Goal: Task Accomplishment & Management: Manage account settings

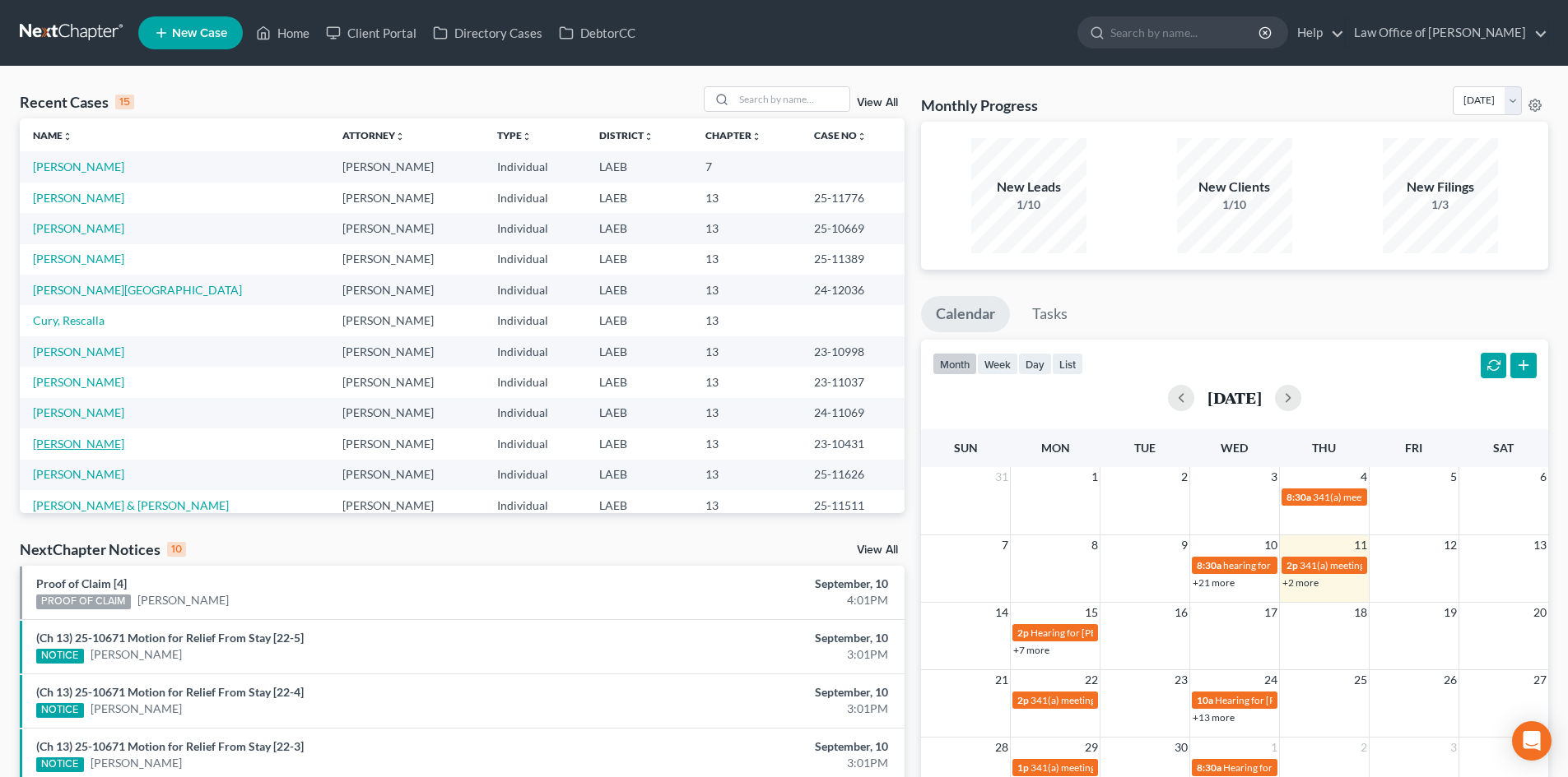
click at [76, 444] on link "[PERSON_NAME]" at bounding box center [79, 444] width 92 height 14
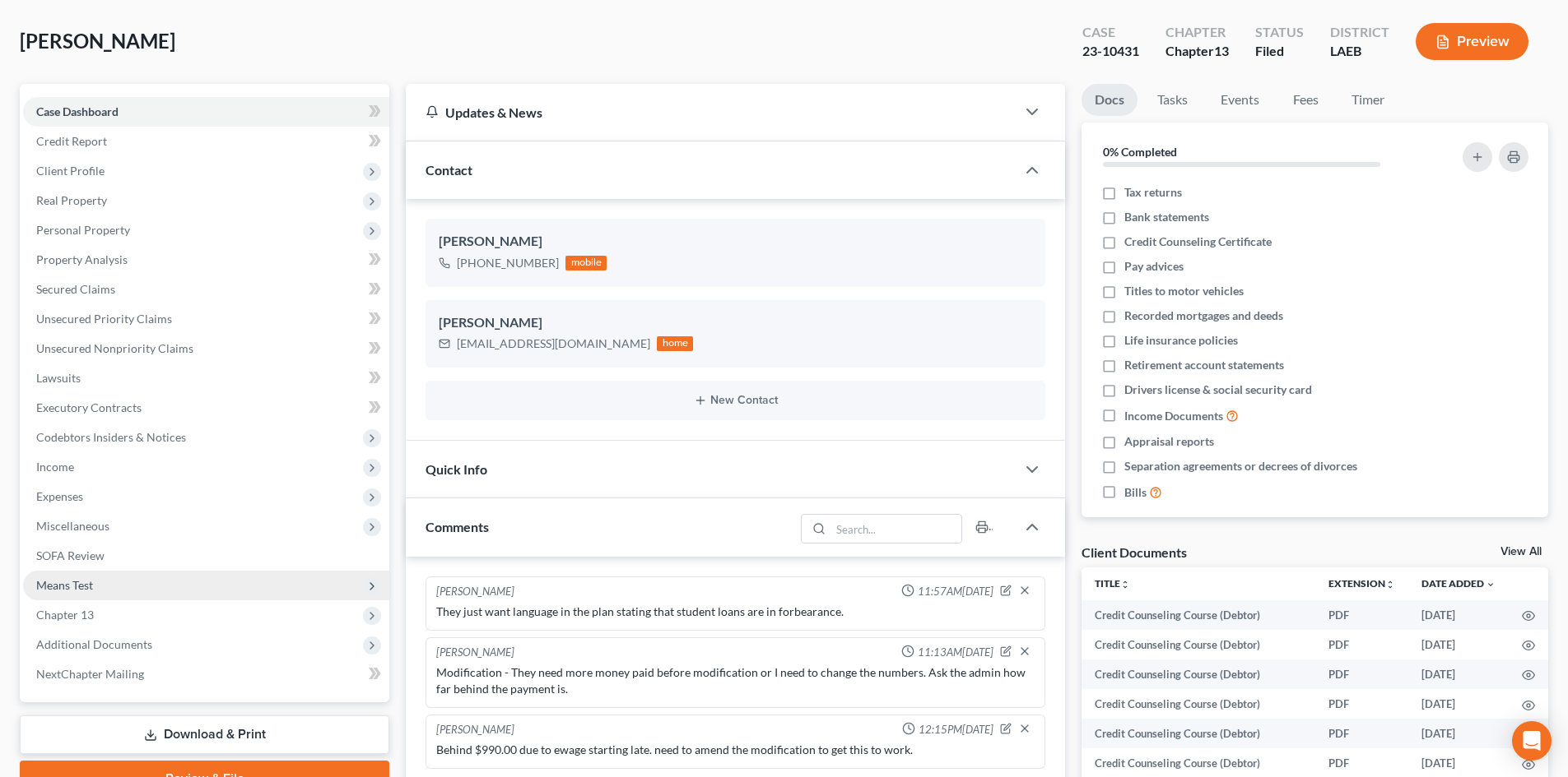
scroll to position [165, 0]
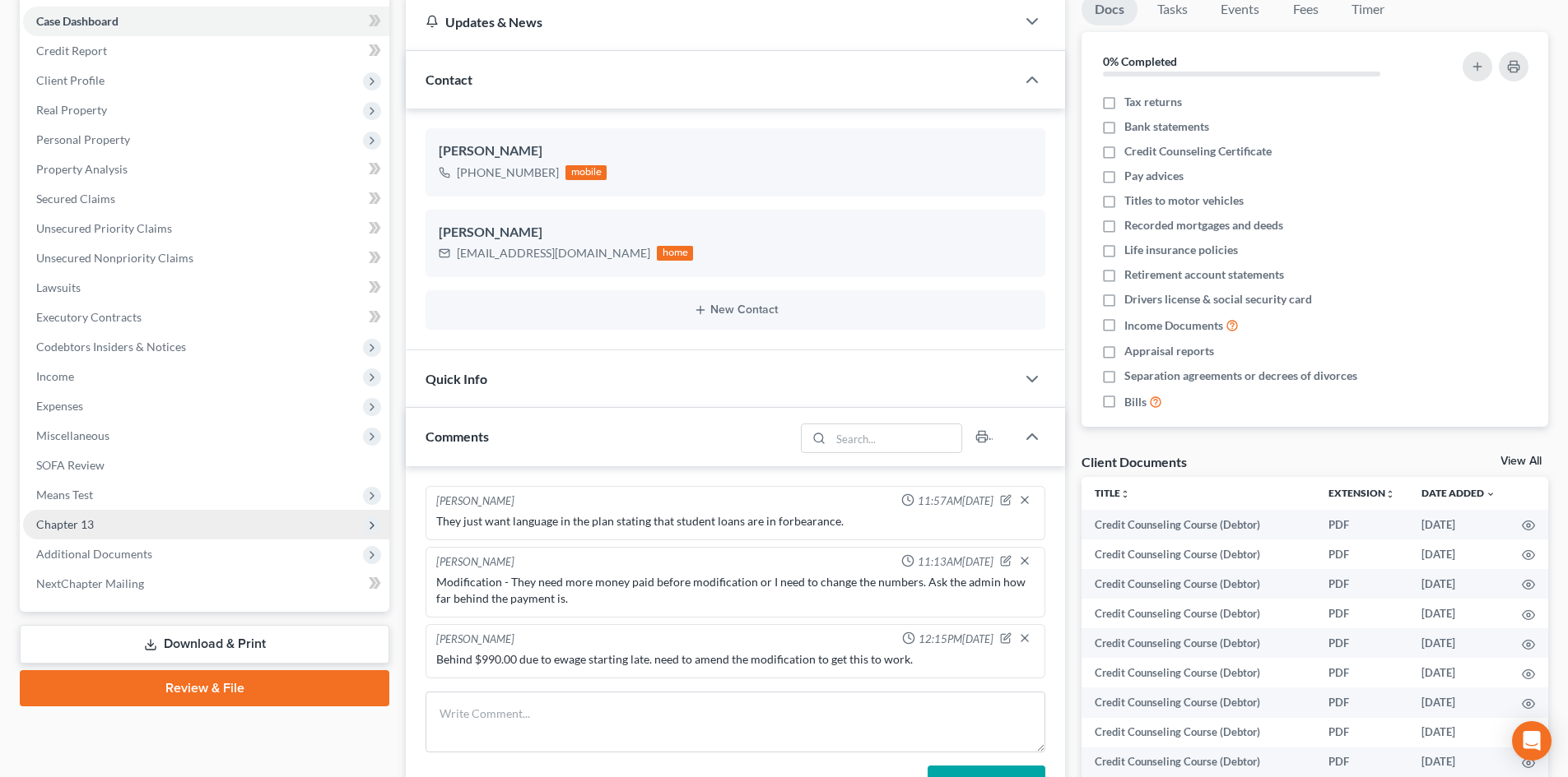
click at [81, 518] on span "Chapter 13" at bounding box center [66, 524] width 58 height 14
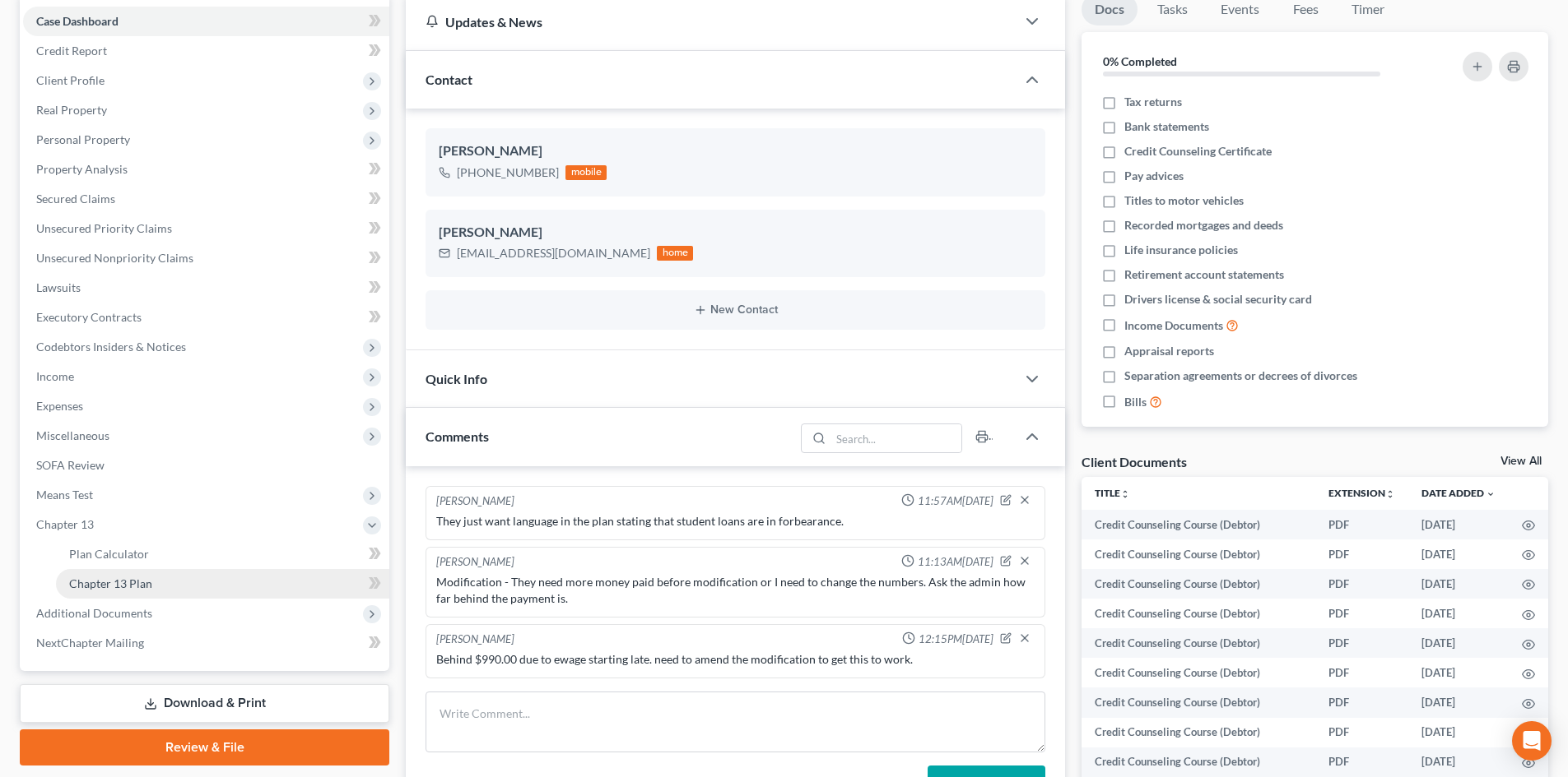
click at [130, 579] on span "Chapter 13 Plan" at bounding box center [111, 583] width 83 height 14
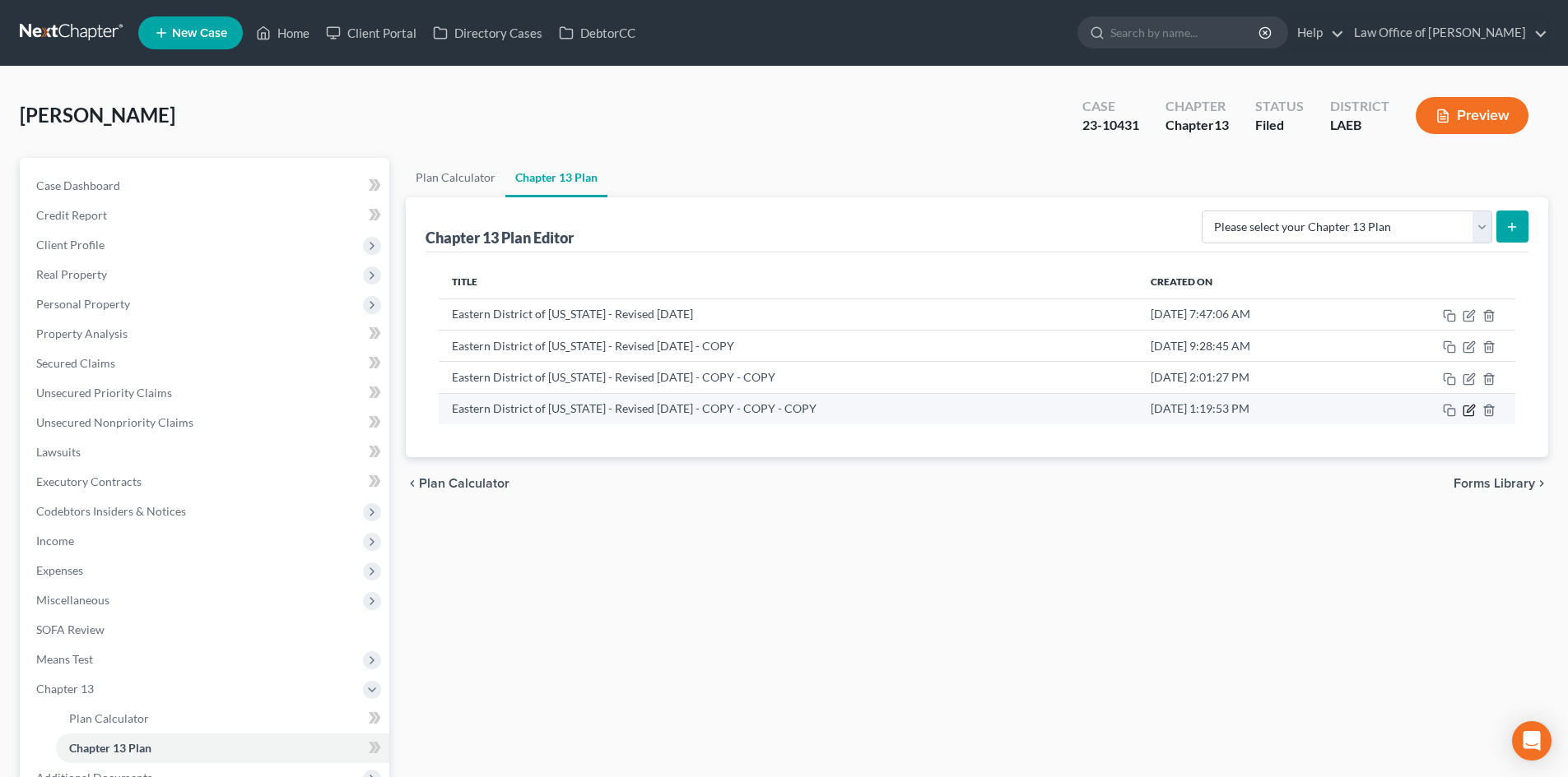
click at [1466, 415] on icon "button" at bounding box center [1469, 410] width 13 height 13
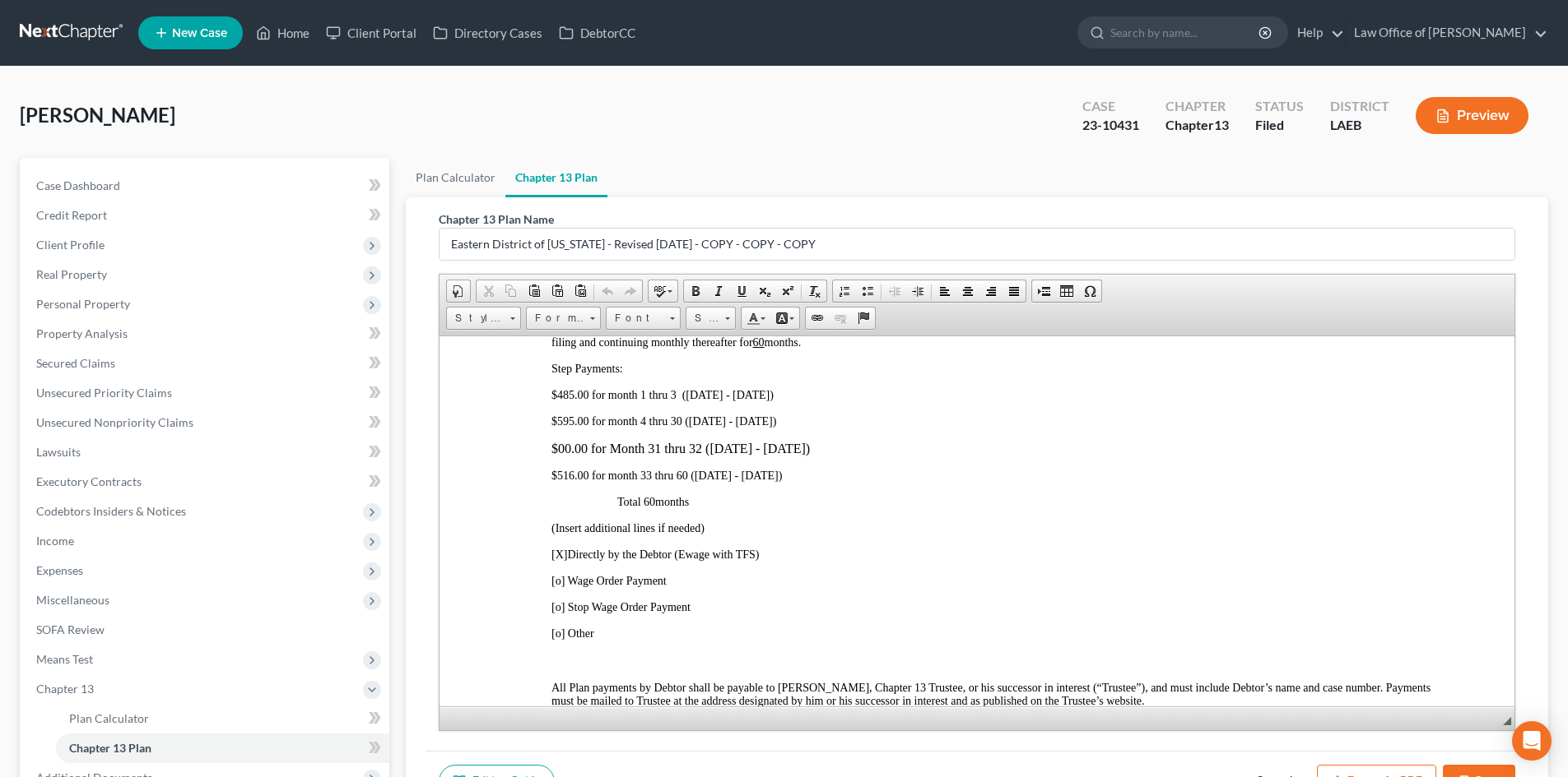
scroll to position [987, 0]
drag, startPoint x: 851, startPoint y: 475, endPoint x: 505, endPoint y: 391, distance: 356.1
click at [868, 495] on p "Total 60 months" at bounding box center [1026, 498] width 818 height 13
drag, startPoint x: 705, startPoint y: 495, endPoint x: 526, endPoint y: 395, distance: 205.0
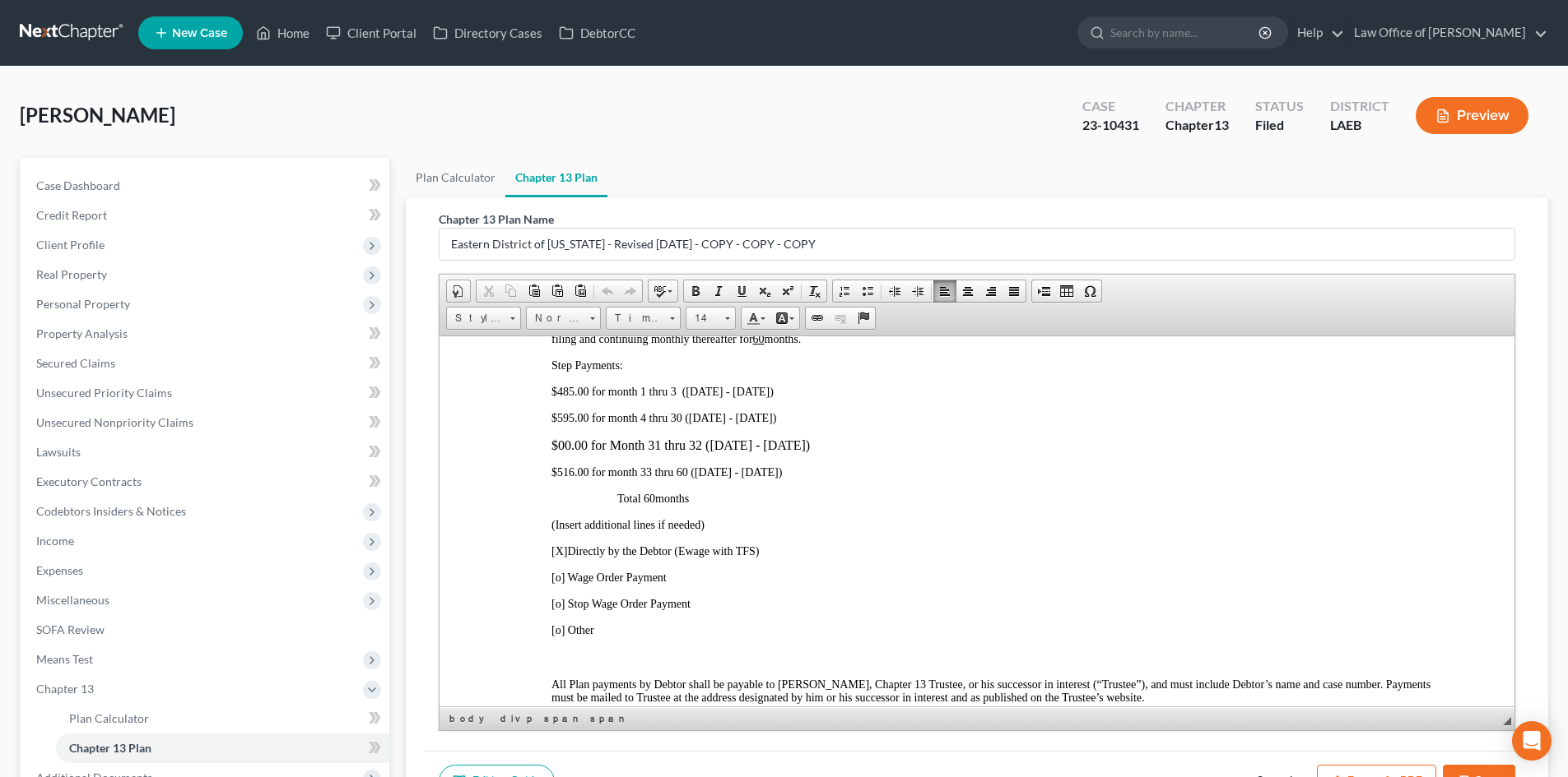
click at [526, 395] on div "3. Payment to the Trustee and Length of Plan. The future earnings and other fut…" at bounding box center [977, 739] width 917 height 918
copy div "$485.00 for month 1 thru 3 ([DATE] - [DATE]) $595.00 for month 4 thru 30 ([DATE…"
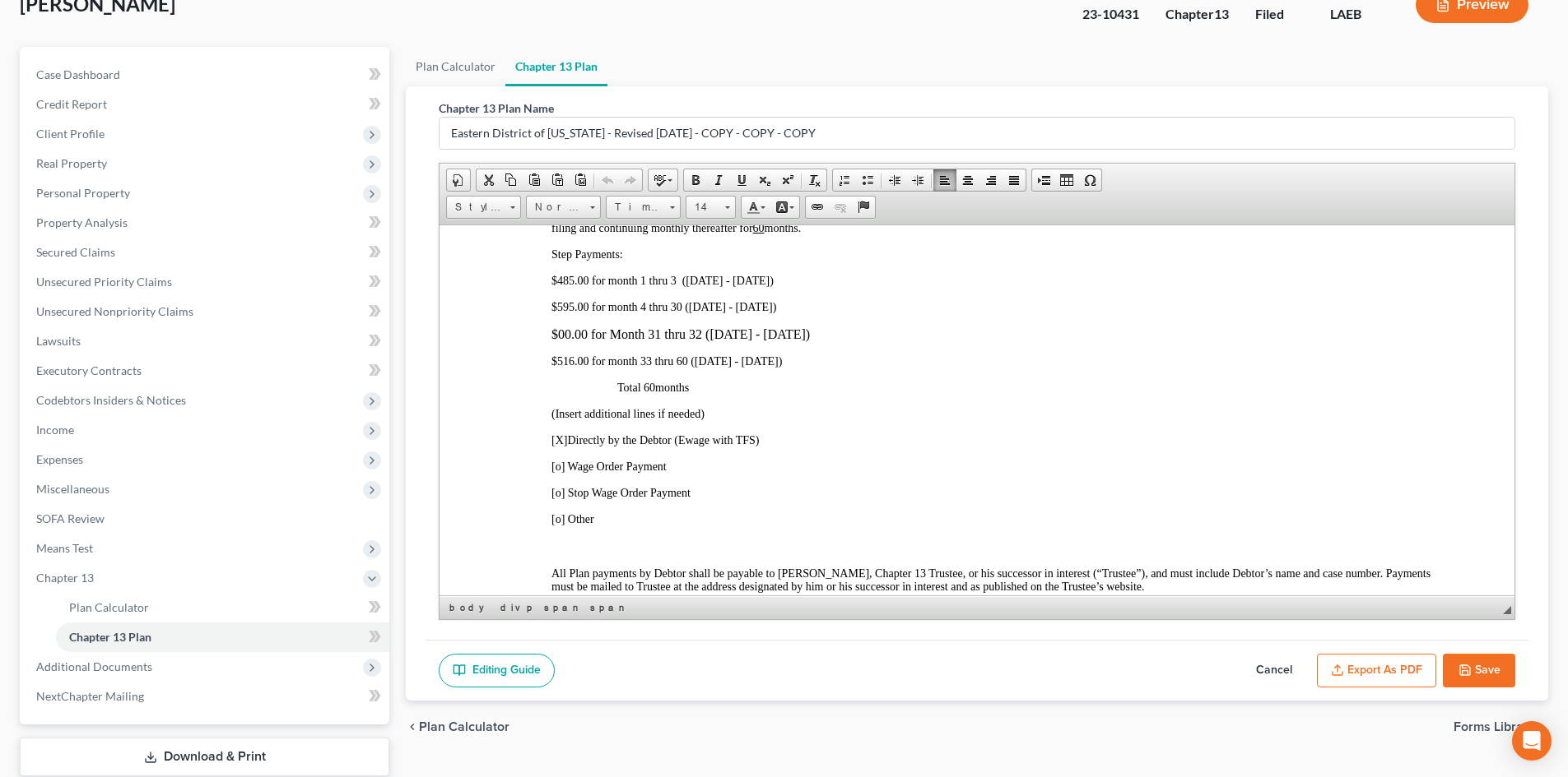
scroll to position [165, 0]
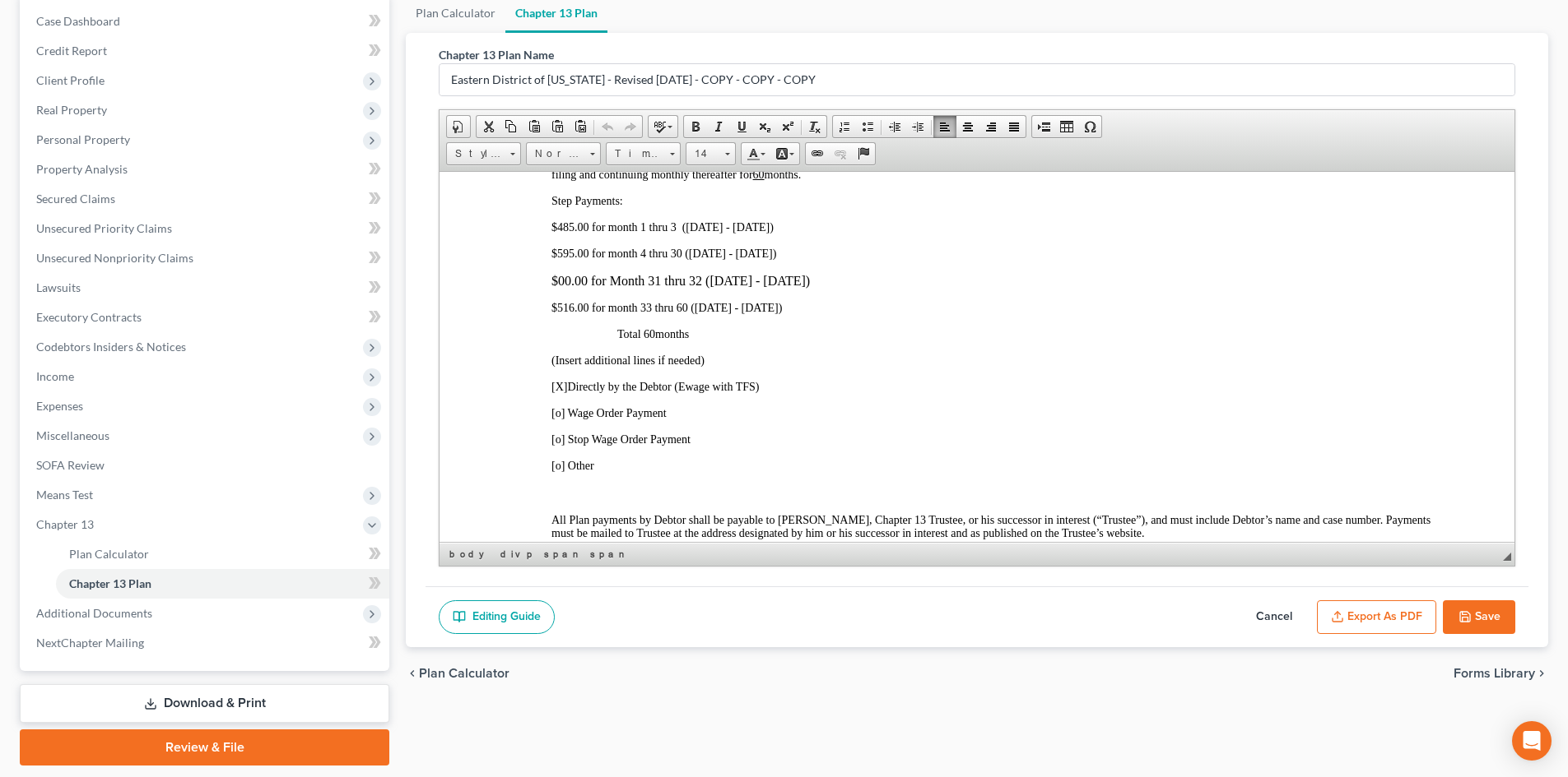
click at [960, 296] on div "3. Payment to the Trustee and Length of Plan. The future earnings and other fut…" at bounding box center [977, 574] width 917 height 918
click at [910, 286] on p "$00.00 for Month 31 thru 32 ([DATE] - [DATE])" at bounding box center [994, 281] width 884 height 15
drag, startPoint x: 897, startPoint y: 275, endPoint x: 523, endPoint y: 275, distance: 374.0
click at [523, 275] on div "3. Payment to the Trustee and Length of Plan. The future earnings and other fut…" at bounding box center [977, 574] width 917 height 918
paste body
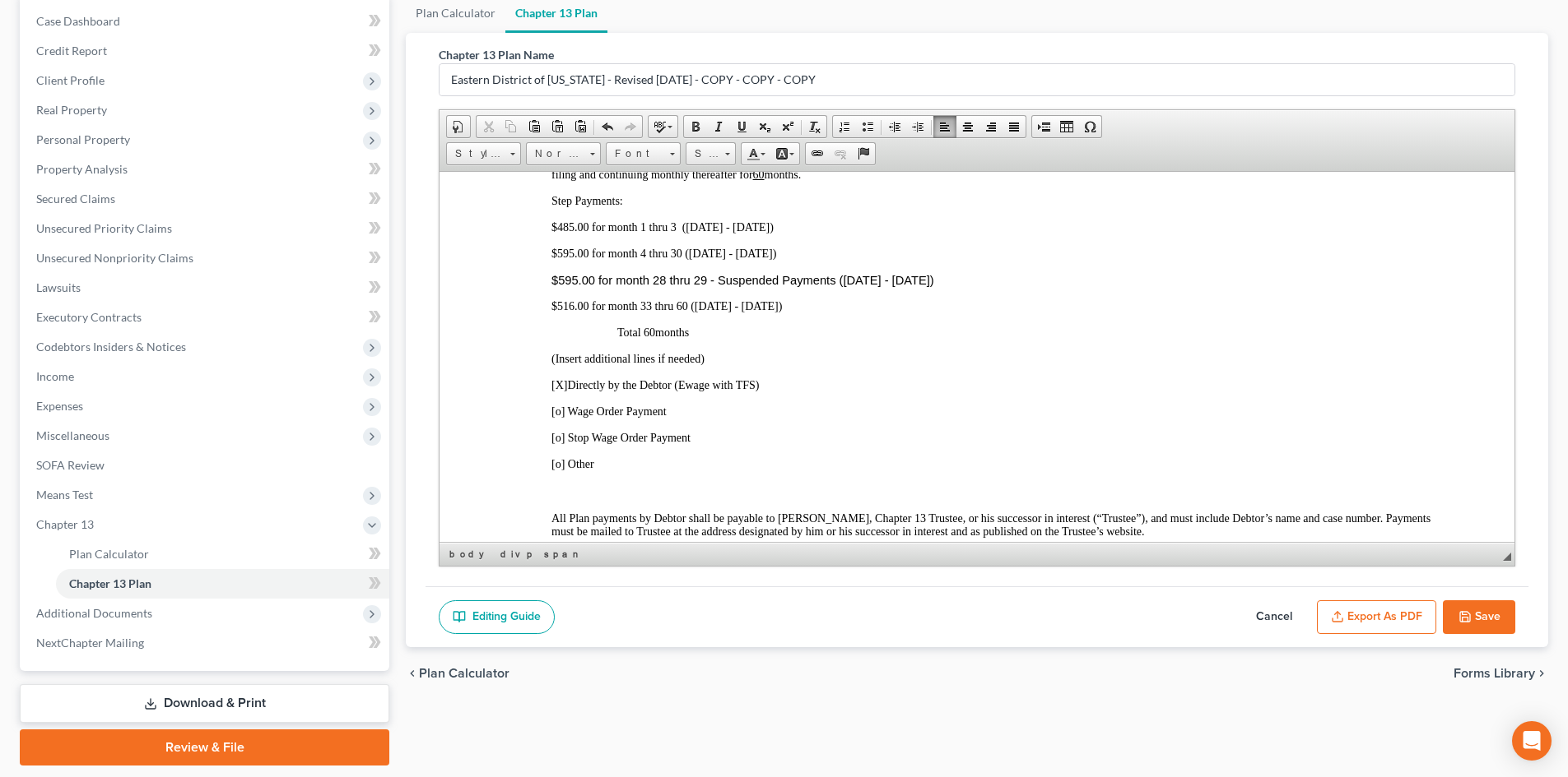
click at [615, 252] on span "$595.00 for month 4 thru 30 ([DATE] - [DATE])" at bounding box center [664, 253] width 225 height 12
click at [678, 254] on span "$595.00 for month 4 thru 30 ([DATE] - [DATE])" at bounding box center [664, 253] width 225 height 12
click at [918, 296] on div "3. Payment to the Trustee and Length of Plan. The future earnings and other fut…" at bounding box center [977, 574] width 917 height 917
click at [848, 306] on p "$516.00 for month 33 thru 60 ([DATE] - [DATE])" at bounding box center [994, 306] width 884 height 13
drag, startPoint x: 848, startPoint y: 308, endPoint x: 551, endPoint y: 311, distance: 297.0
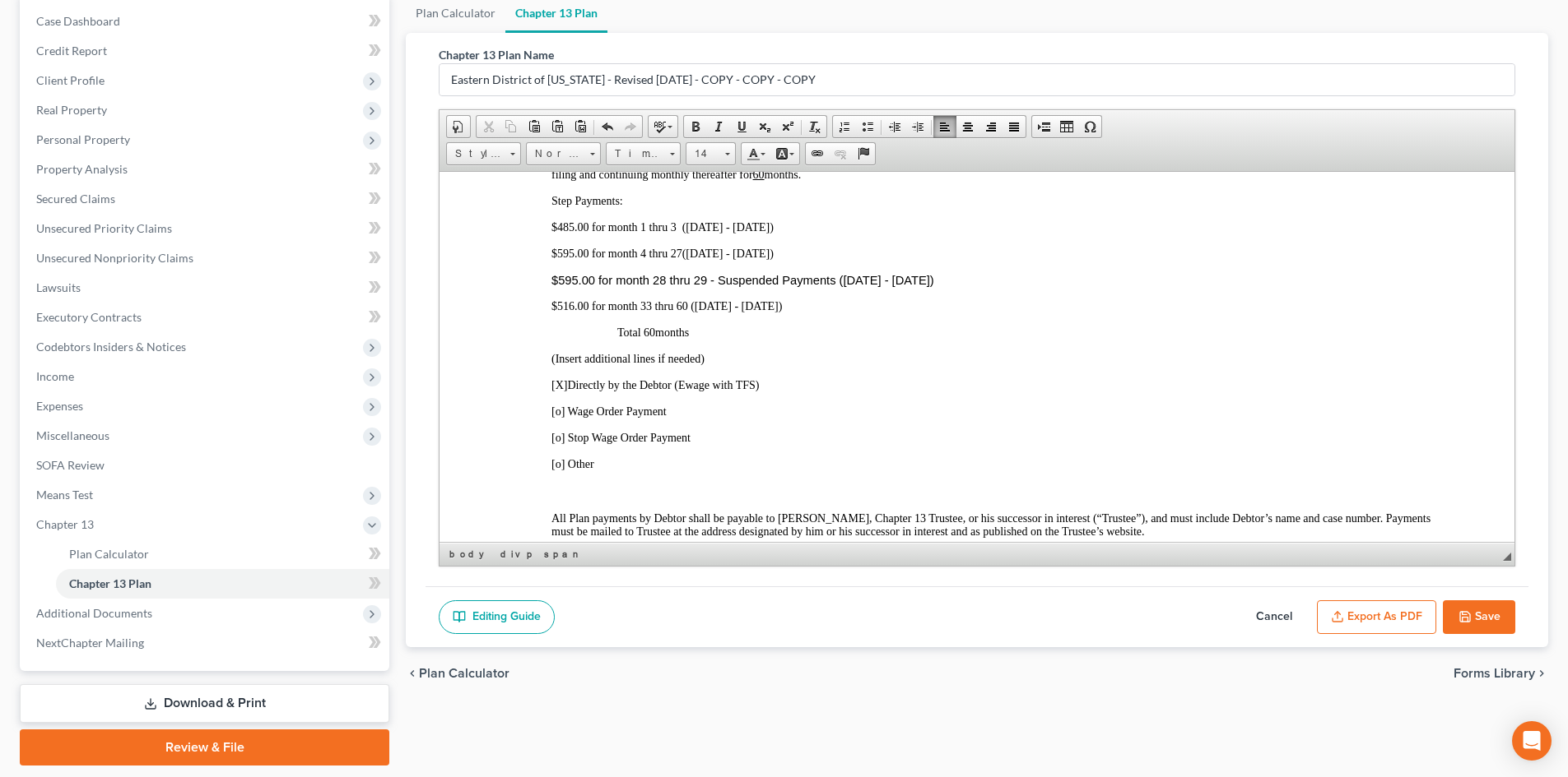
click at [552, 311] on p "$516.00 for month 33 thru 60 ([DATE] - [DATE])" at bounding box center [994, 306] width 884 height 13
click at [910, 259] on p "$595.00 for month 4 thru 27 ([DATE] - [DATE])" at bounding box center [994, 254] width 884 height 13
drag, startPoint x: 827, startPoint y: 255, endPoint x: 485, endPoint y: 255, distance: 342.0
click at [1482, 611] on button "Save" at bounding box center [1478, 617] width 72 height 35
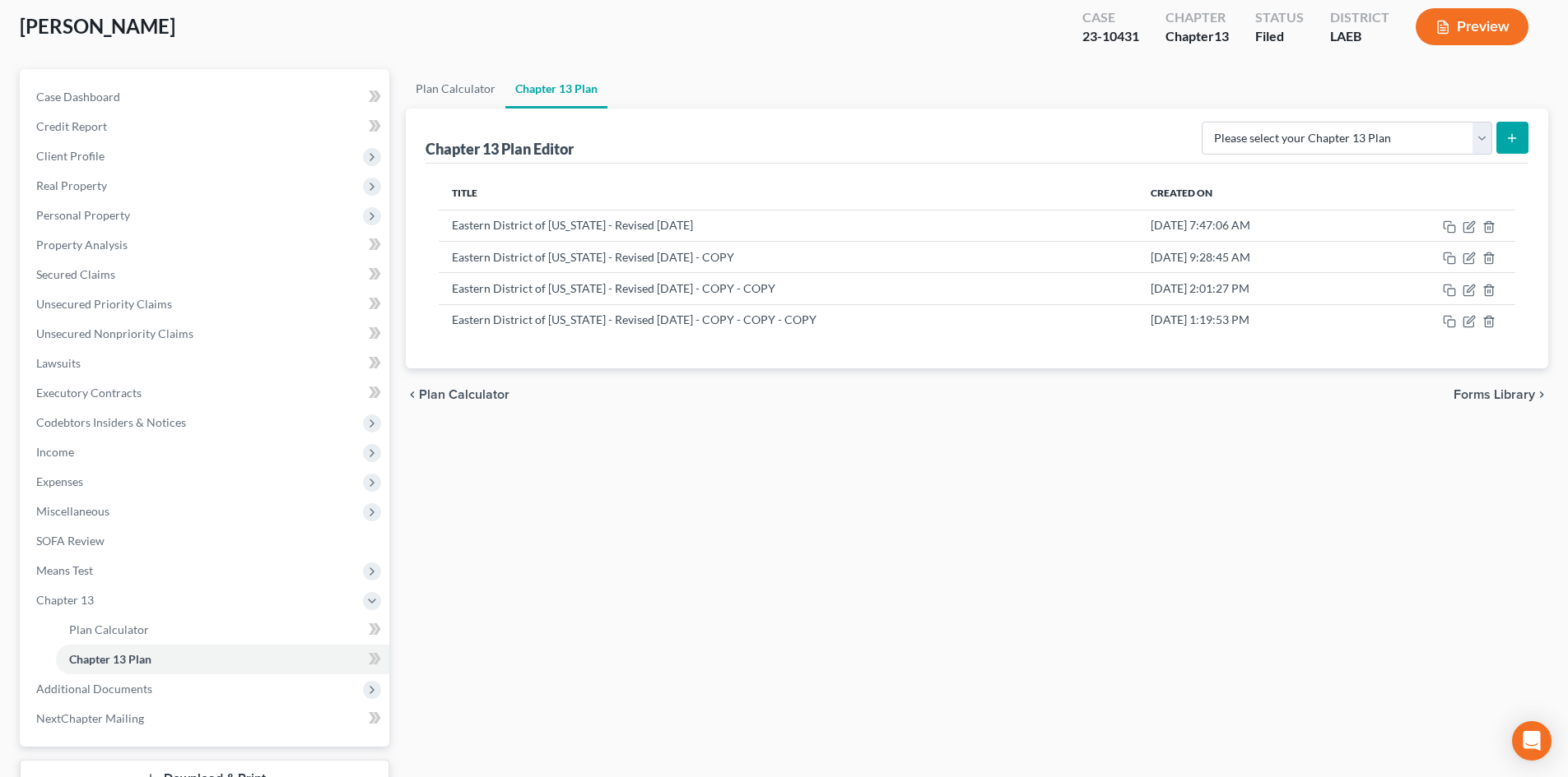
scroll to position [0, 0]
